Goal: Information Seeking & Learning: Learn about a topic

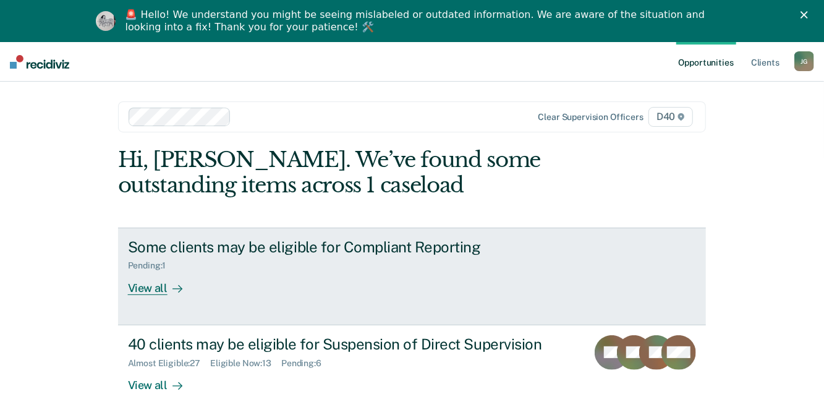
scroll to position [51, 0]
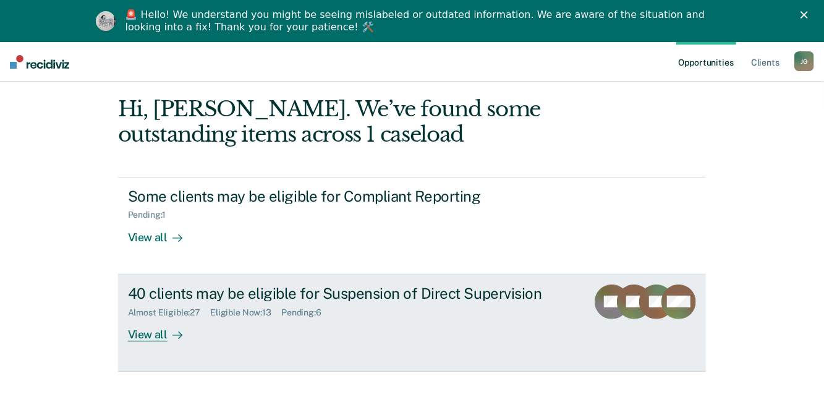
click at [141, 334] on div "View all" at bounding box center [162, 329] width 69 height 24
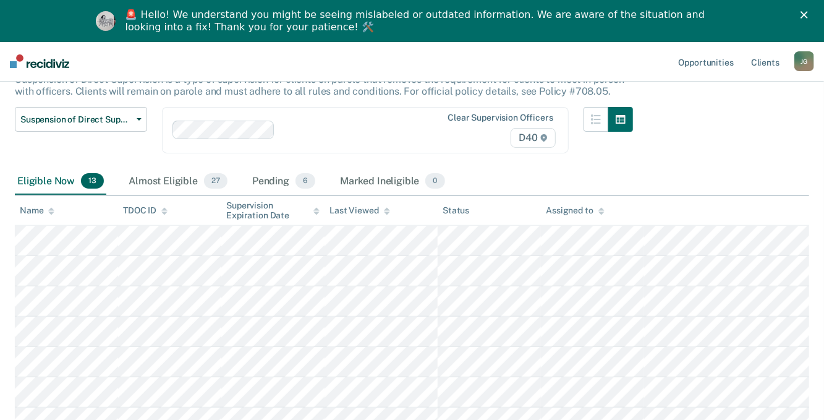
scroll to position [62, 0]
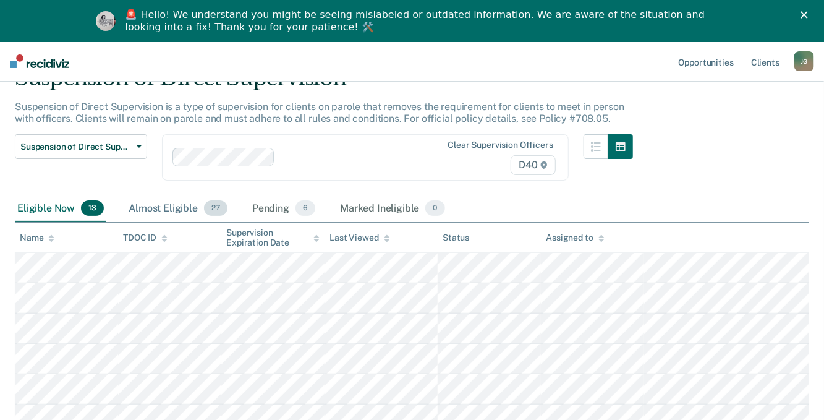
click at [163, 206] on div "Almost Eligible 27" at bounding box center [178, 208] width 104 height 27
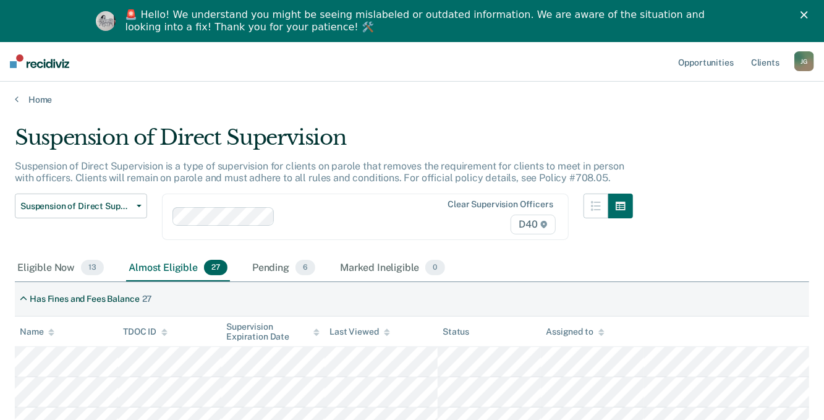
scroll to position [0, 0]
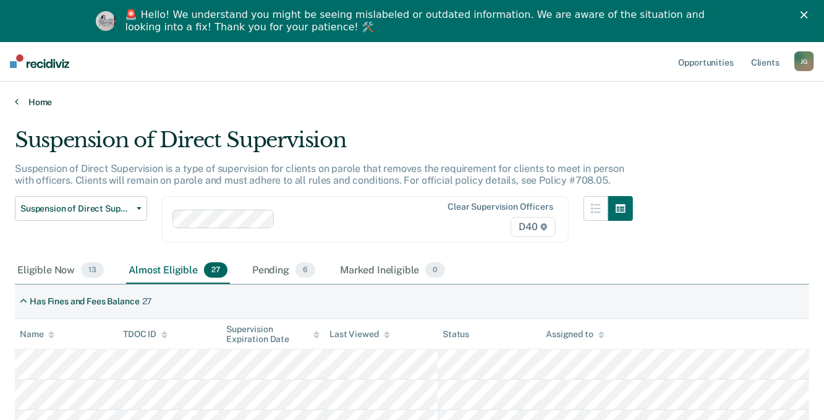
click at [39, 104] on link "Home" at bounding box center [412, 101] width 794 height 11
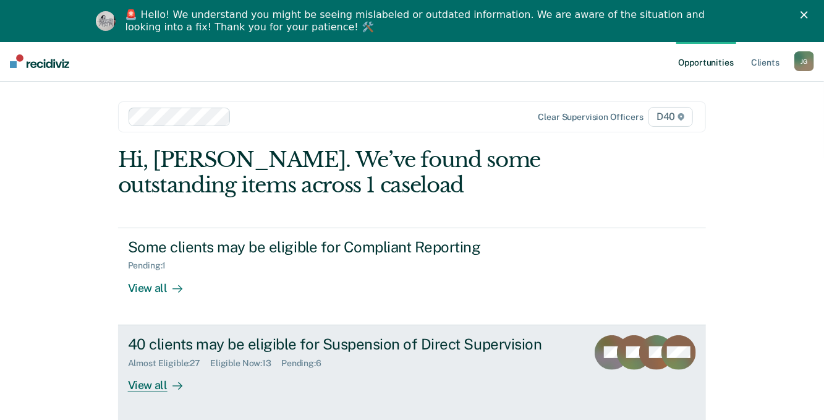
click at [147, 381] on div "View all" at bounding box center [162, 380] width 69 height 24
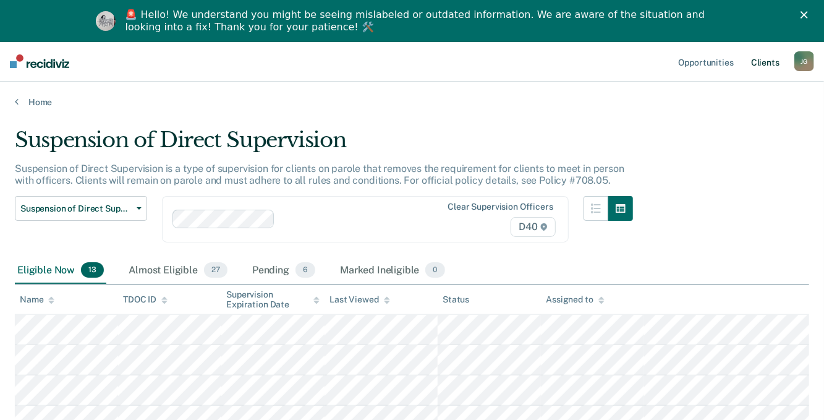
click at [772, 59] on link "Client s" at bounding box center [764, 61] width 33 height 40
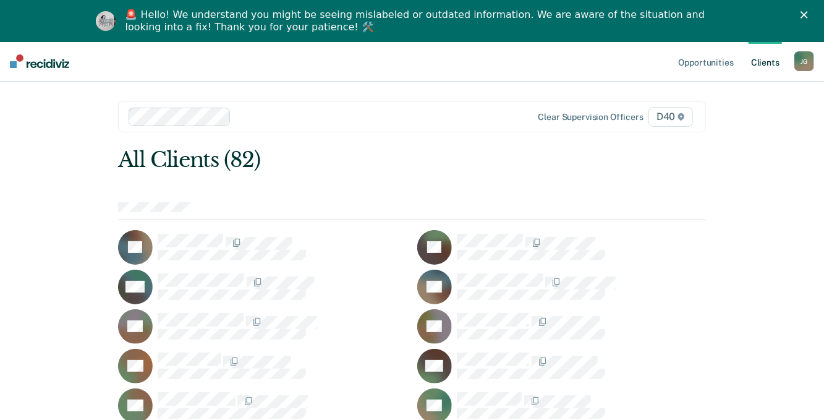
click at [808, 11] on icon "Close" at bounding box center [803, 14] width 7 height 7
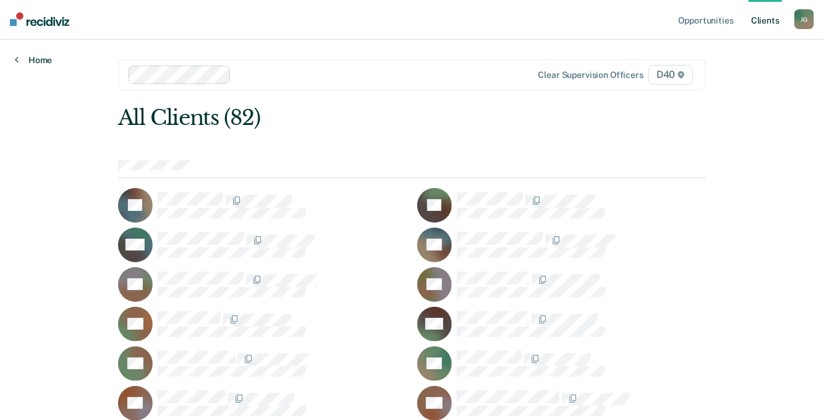
click at [43, 59] on link "Home" at bounding box center [33, 59] width 37 height 11
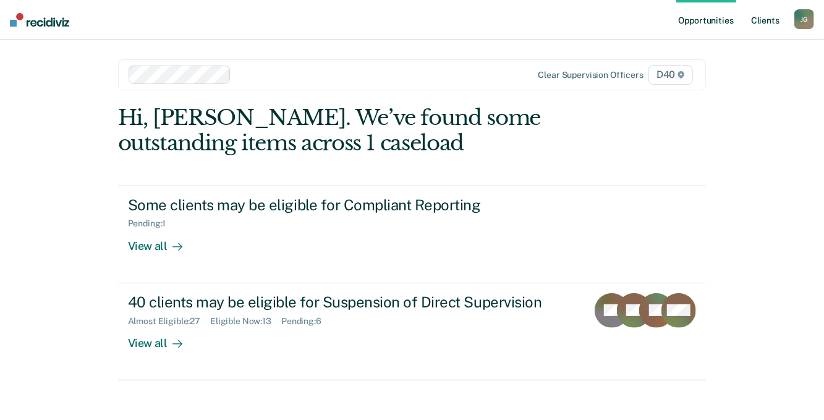
click at [763, 20] on link "Client s" at bounding box center [764, 20] width 33 height 40
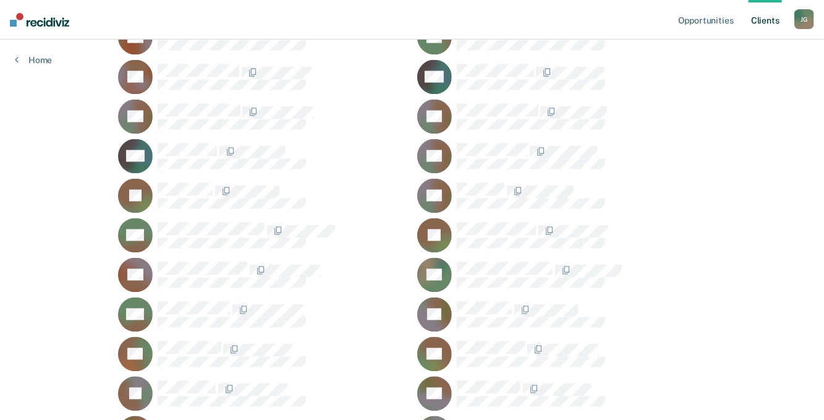
scroll to position [1298, 0]
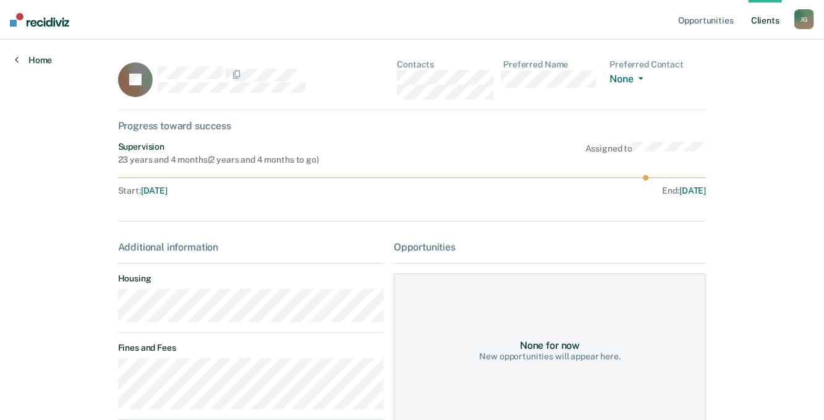
click at [32, 58] on link "Home" at bounding box center [33, 59] width 37 height 11
